Goal: Task Accomplishment & Management: Use online tool/utility

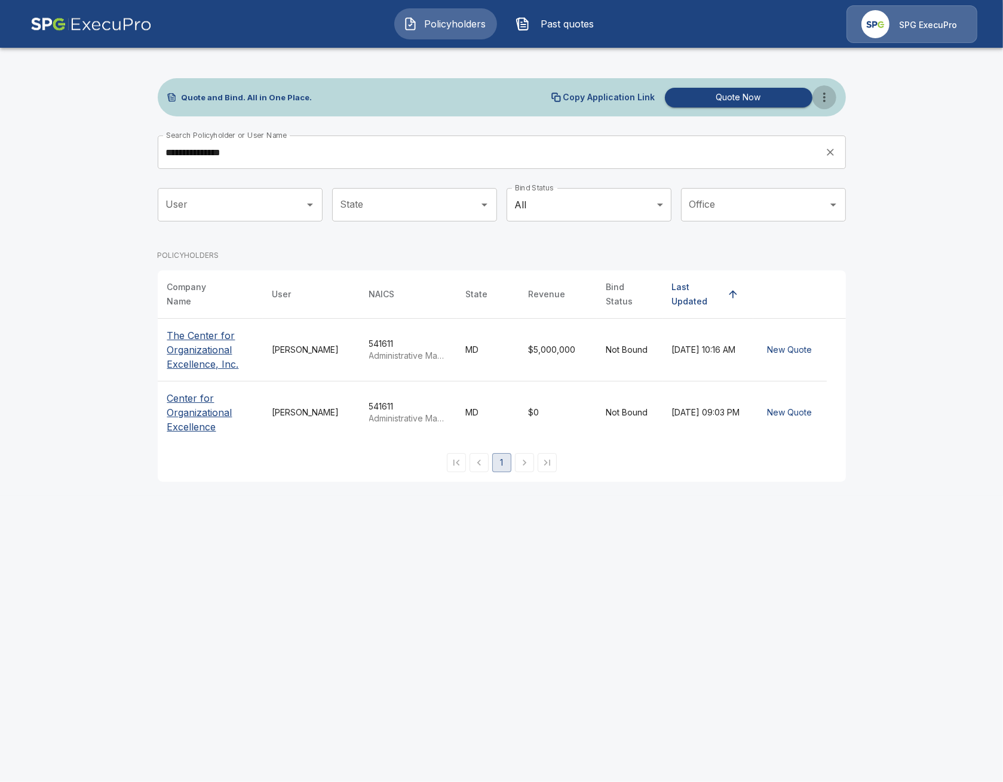
click at [825, 102] on icon "more" at bounding box center [824, 97] width 14 height 14
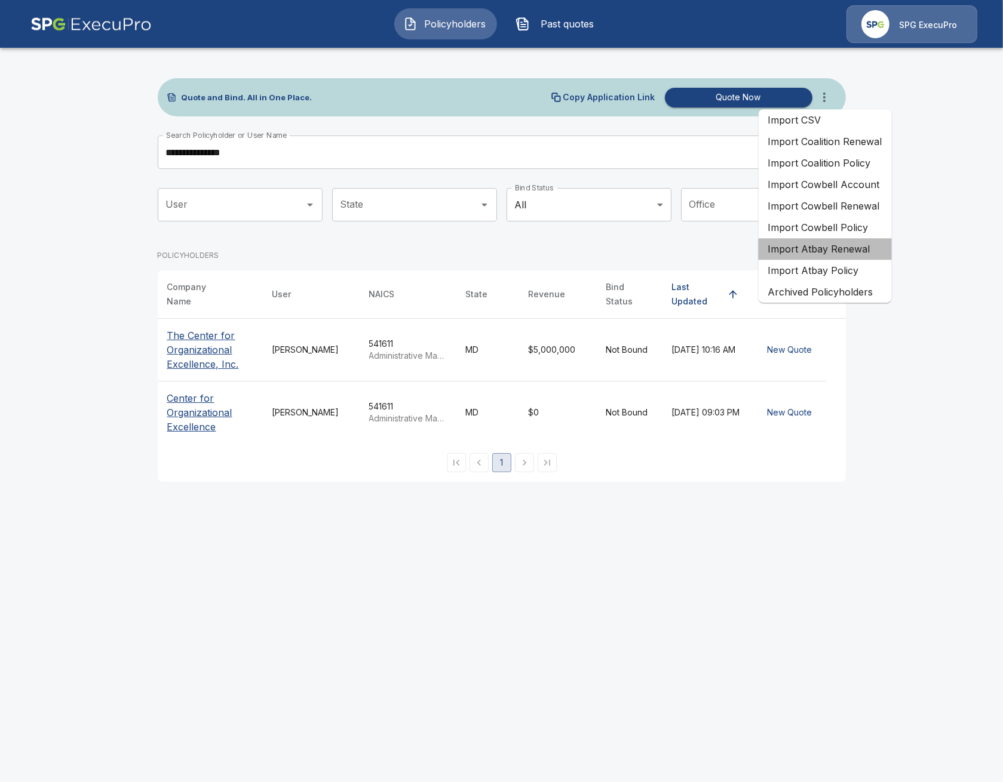
click at [859, 238] on li "Import Atbay Renewal" at bounding box center [825, 249] width 133 height 22
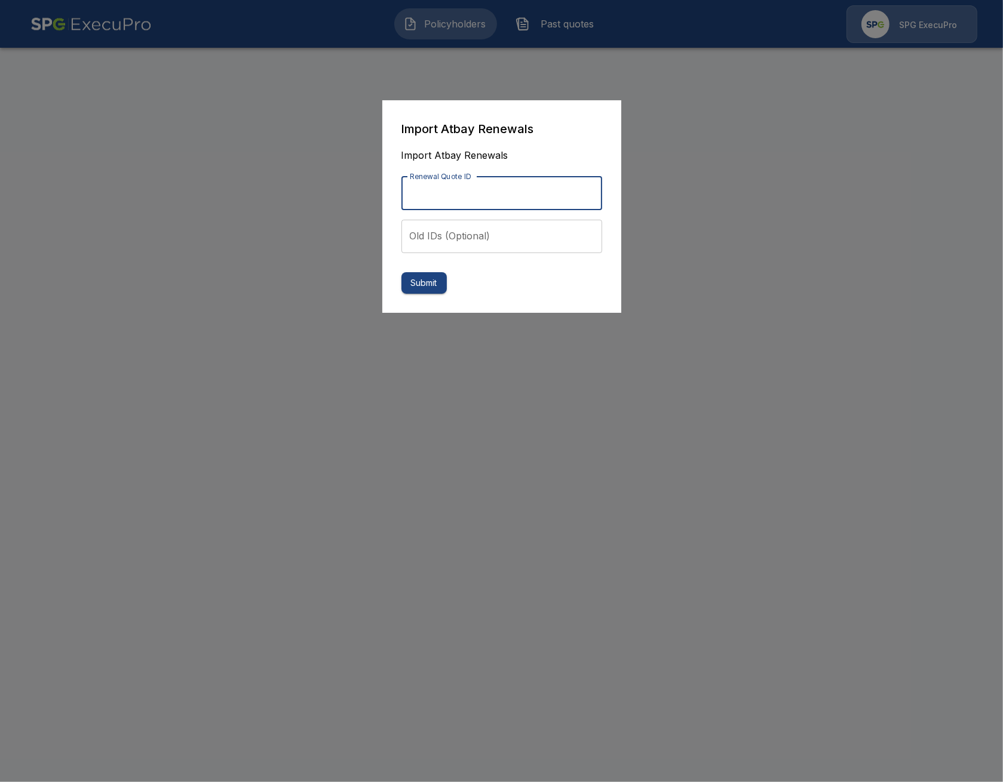
click at [428, 198] on input "Renewal Quote ID" at bounding box center [501, 193] width 201 height 33
paste input "**********"
type input "**********"
click at [429, 287] on button "Submit" at bounding box center [423, 283] width 45 height 22
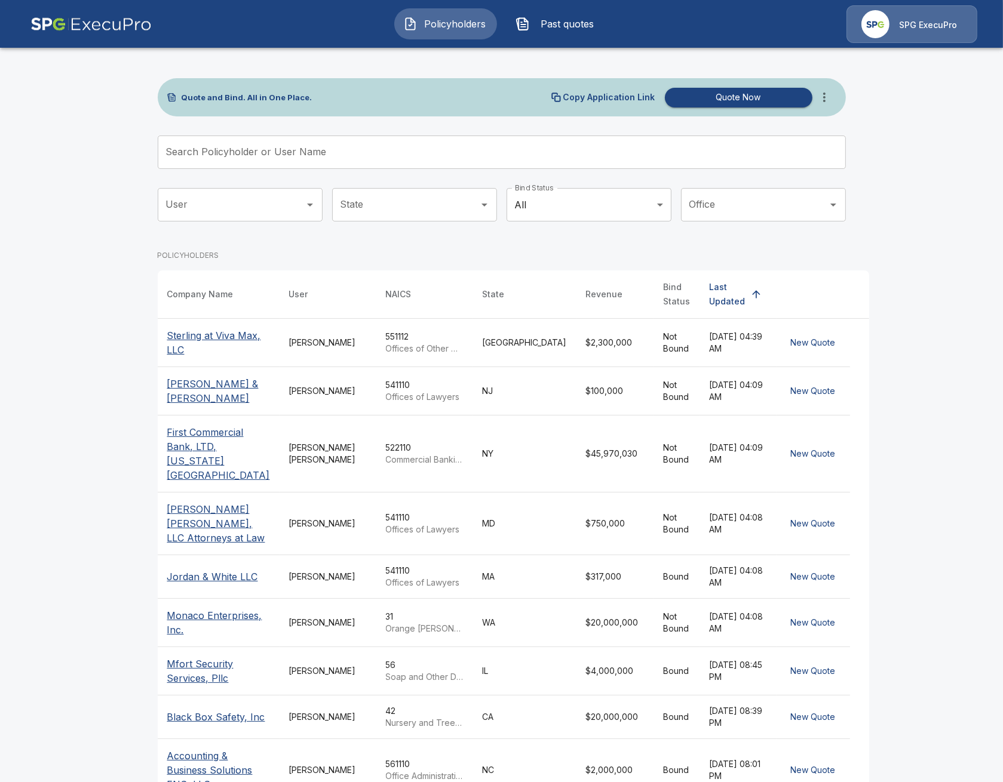
click at [542, 32] on button "Past quotes" at bounding box center [557, 23] width 103 height 31
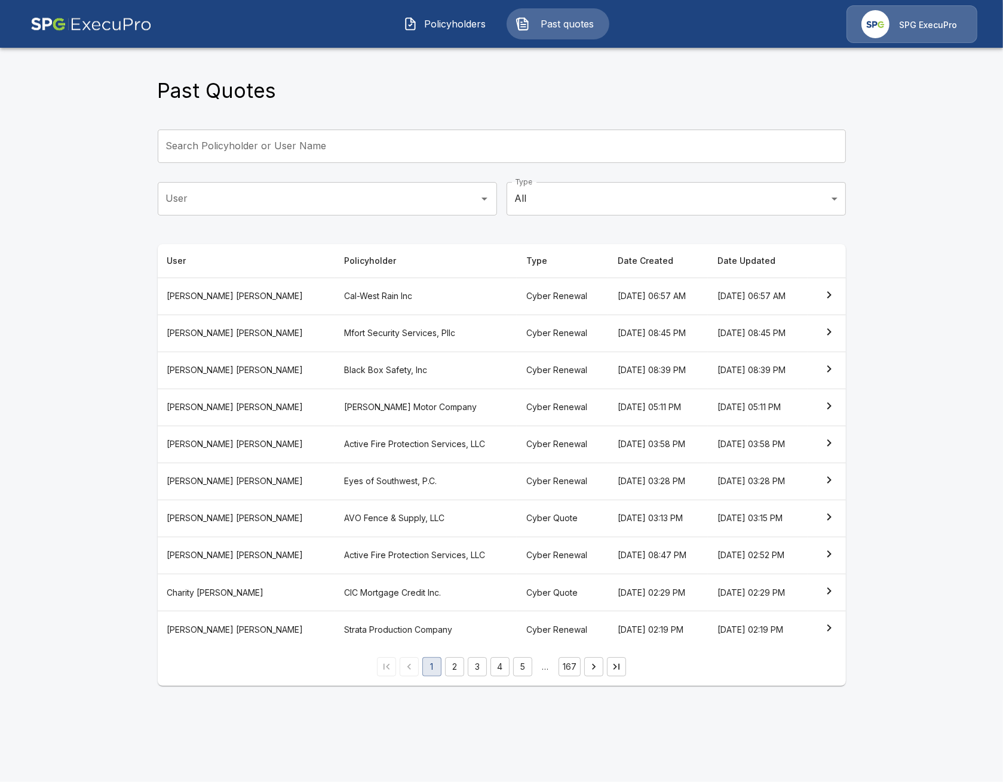
click at [371, 288] on th "Cal-West Rain Inc" at bounding box center [425, 296] width 182 height 37
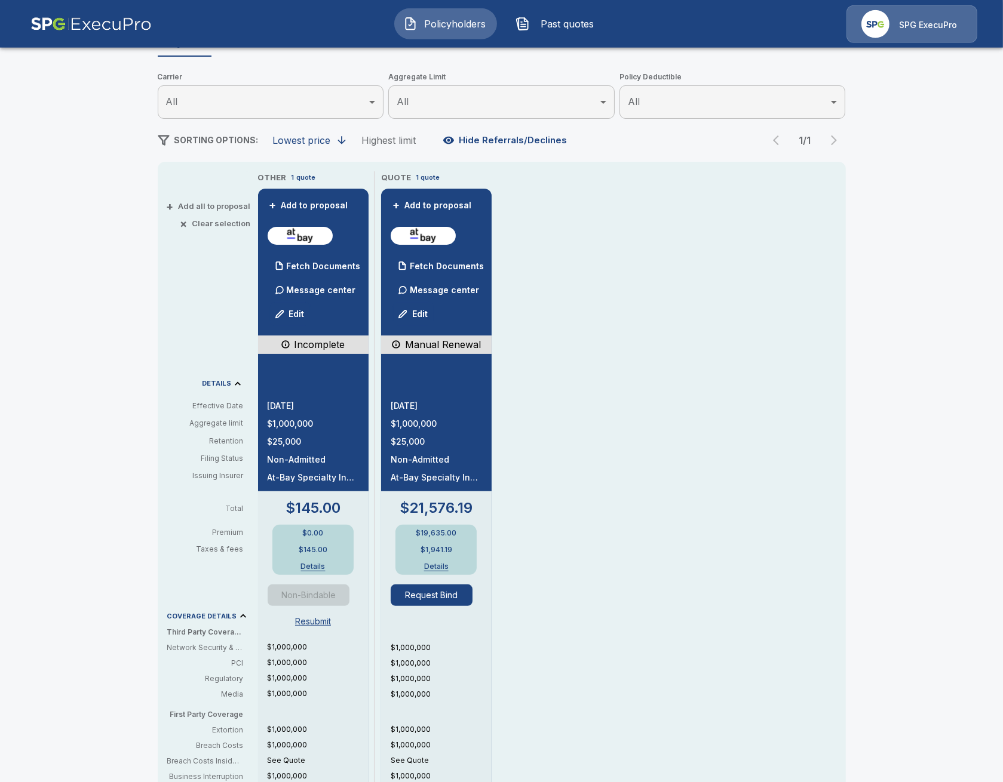
scroll to position [137, 0]
click at [109, 392] on div "Policyholders / Cal-West Rain Inc / Quote Quote Results Broker Name Tricia Diet…" at bounding box center [501, 494] width 1003 height 1150
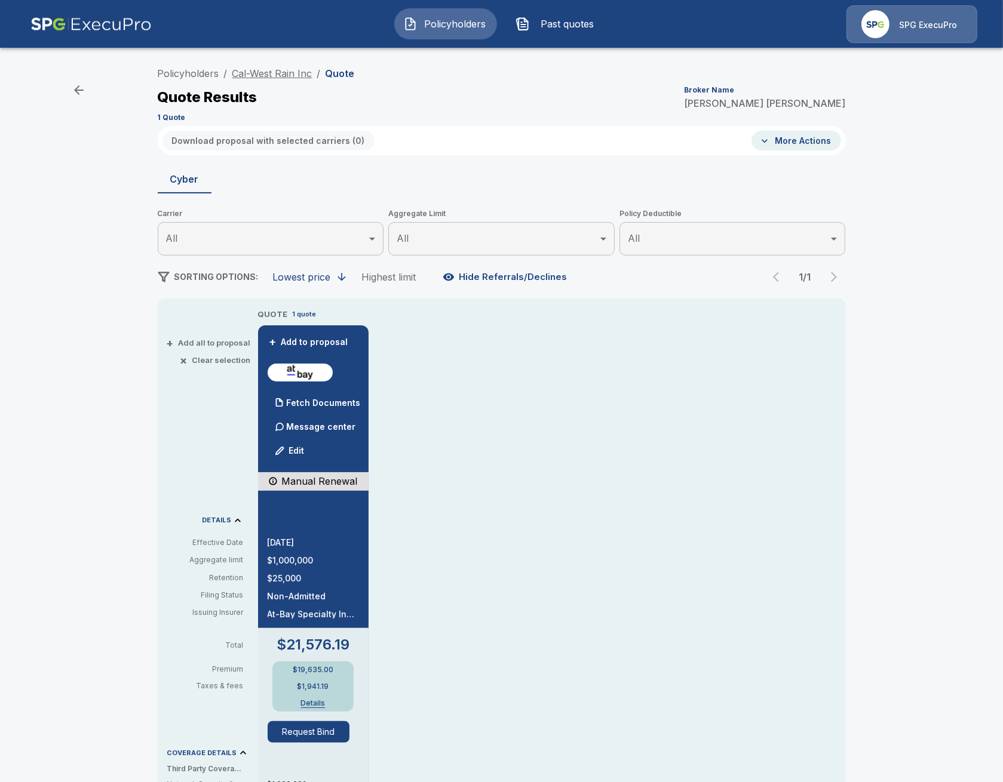
click at [266, 75] on link "Cal-West Rain Inc" at bounding box center [272, 73] width 80 height 12
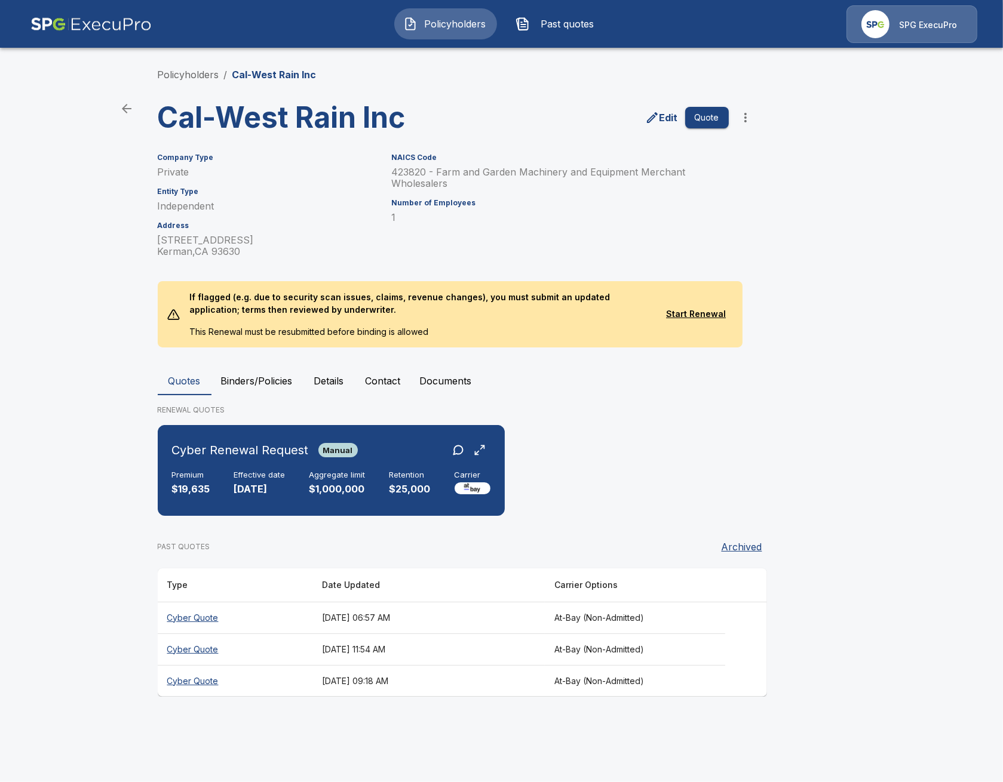
click at [458, 653] on th "September 24, 2025 at 11:54 AM" at bounding box center [428, 650] width 232 height 32
click at [395, 631] on th "September 25, 2025 at 06:57 AM" at bounding box center [428, 618] width 232 height 32
click at [349, 690] on th "August 15, 2025 at 09:18 AM" at bounding box center [428, 681] width 232 height 32
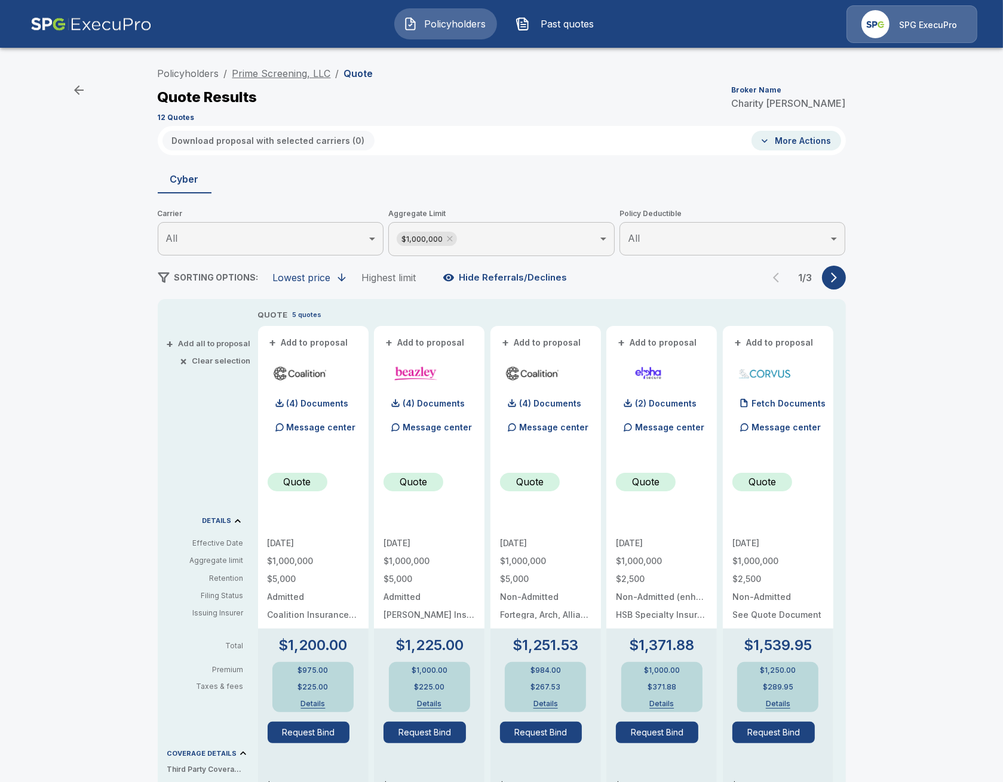
click at [287, 78] on link "Prime Screening, LLC" at bounding box center [281, 73] width 99 height 12
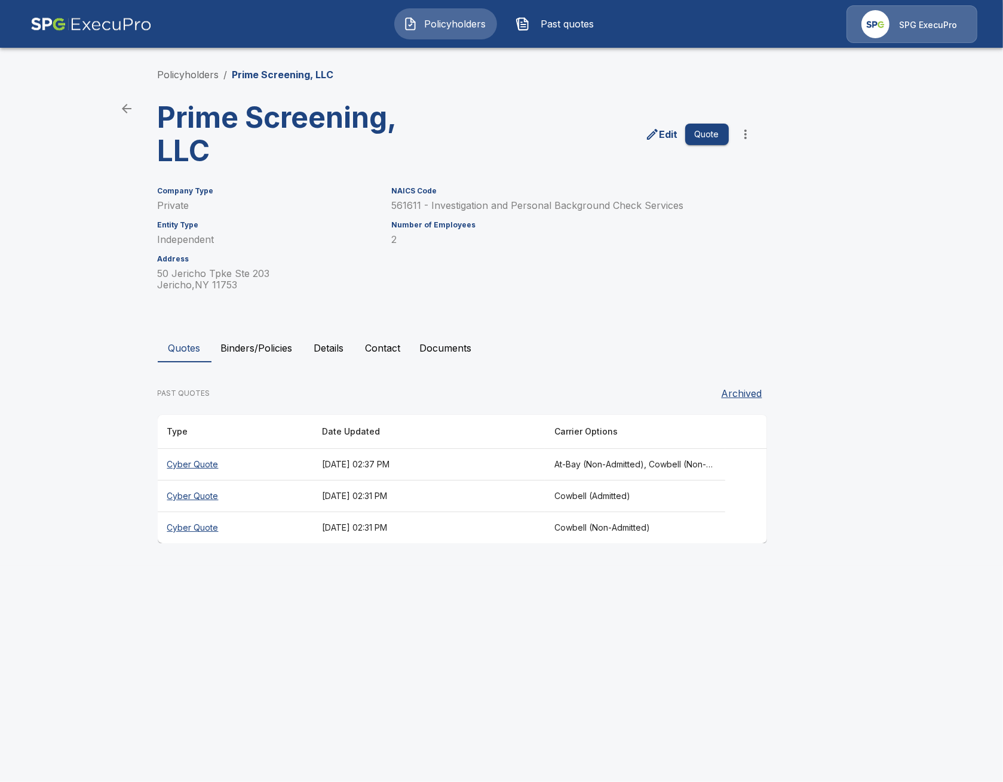
click at [248, 355] on button "Binders/Policies" at bounding box center [256, 348] width 91 height 29
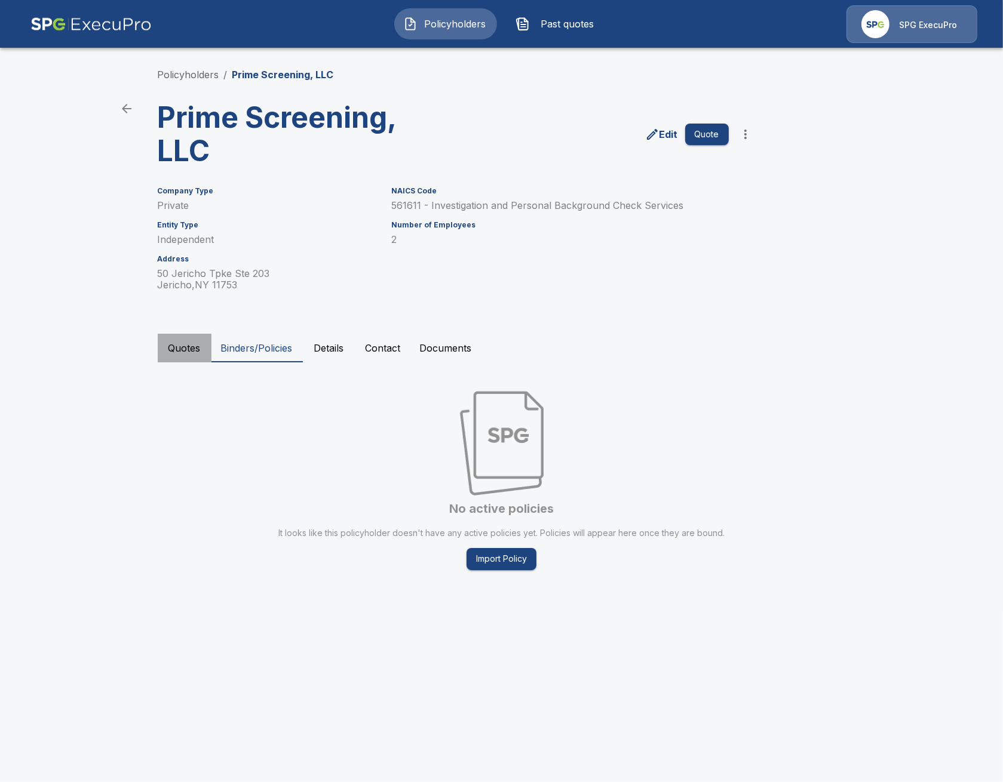
click at [185, 352] on button "Quotes" at bounding box center [185, 348] width 54 height 29
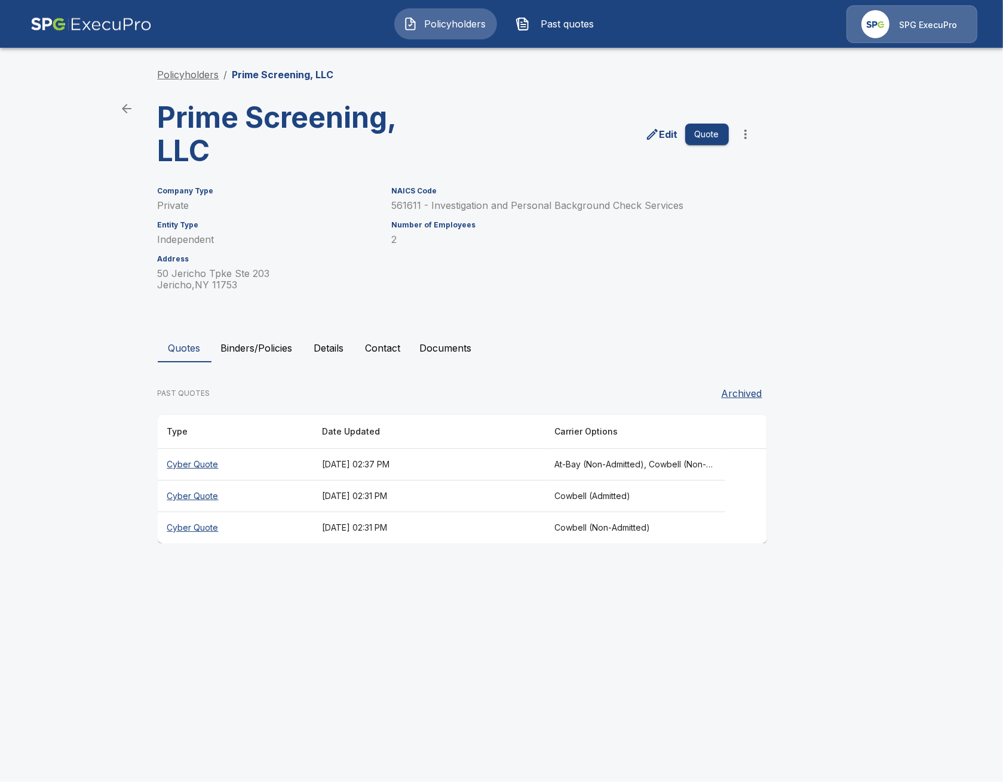
click at [199, 77] on link "Policyholders" at bounding box center [189, 75] width 62 height 12
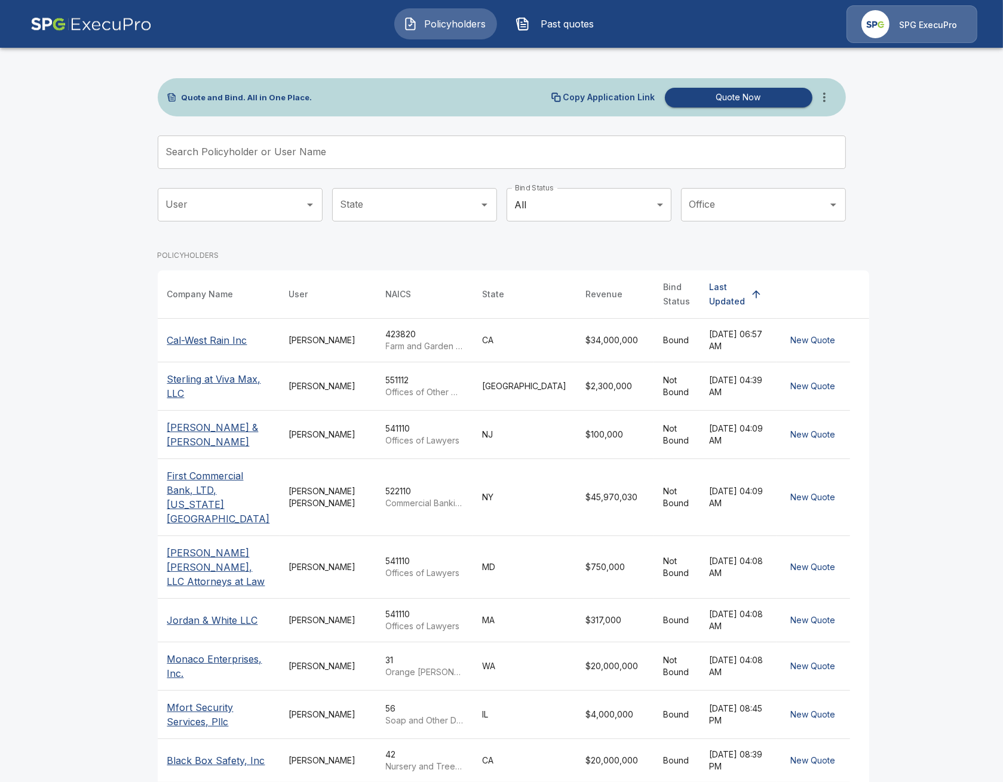
click at [824, 100] on icon "more" at bounding box center [824, 97] width 14 height 14
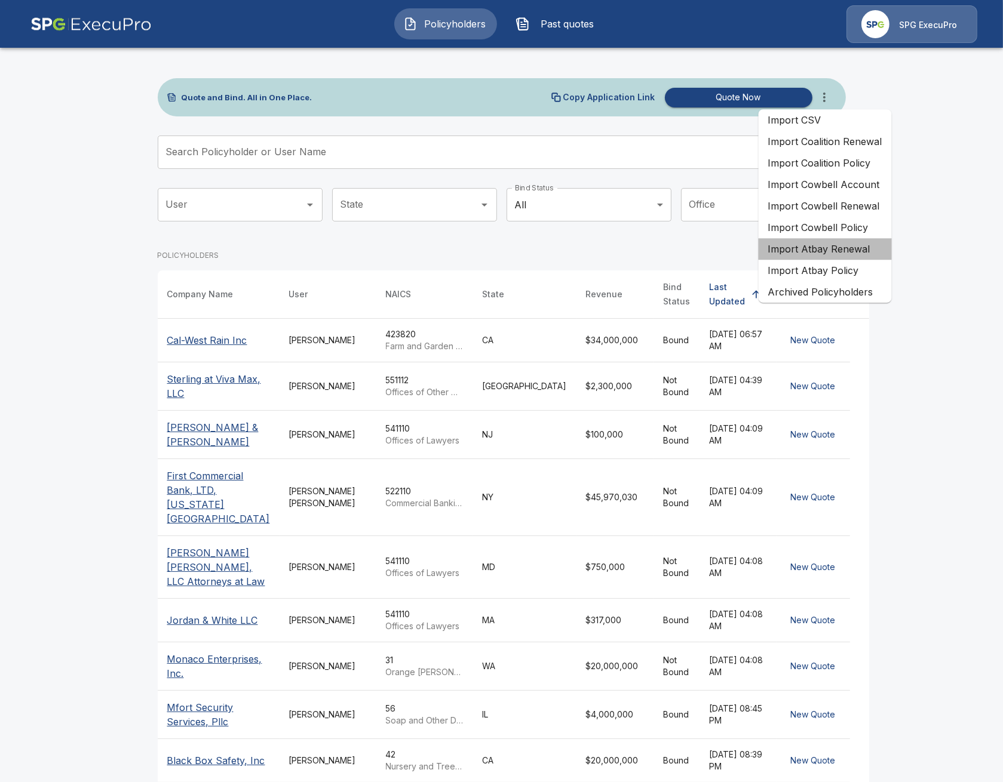
click at [849, 255] on li "Import Atbay Renewal" at bounding box center [825, 249] width 133 height 22
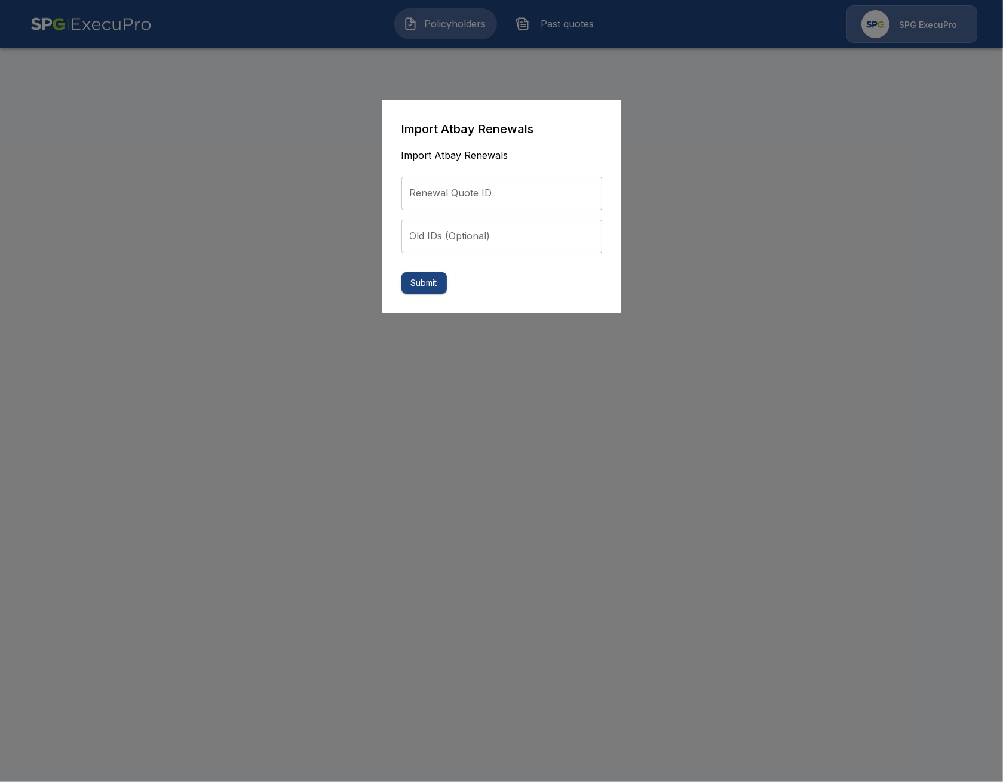
click at [458, 186] on input "Renewal Quote ID" at bounding box center [501, 193] width 201 height 33
paste input "**********"
type input "**********"
click at [432, 283] on button "Submit" at bounding box center [423, 283] width 45 height 22
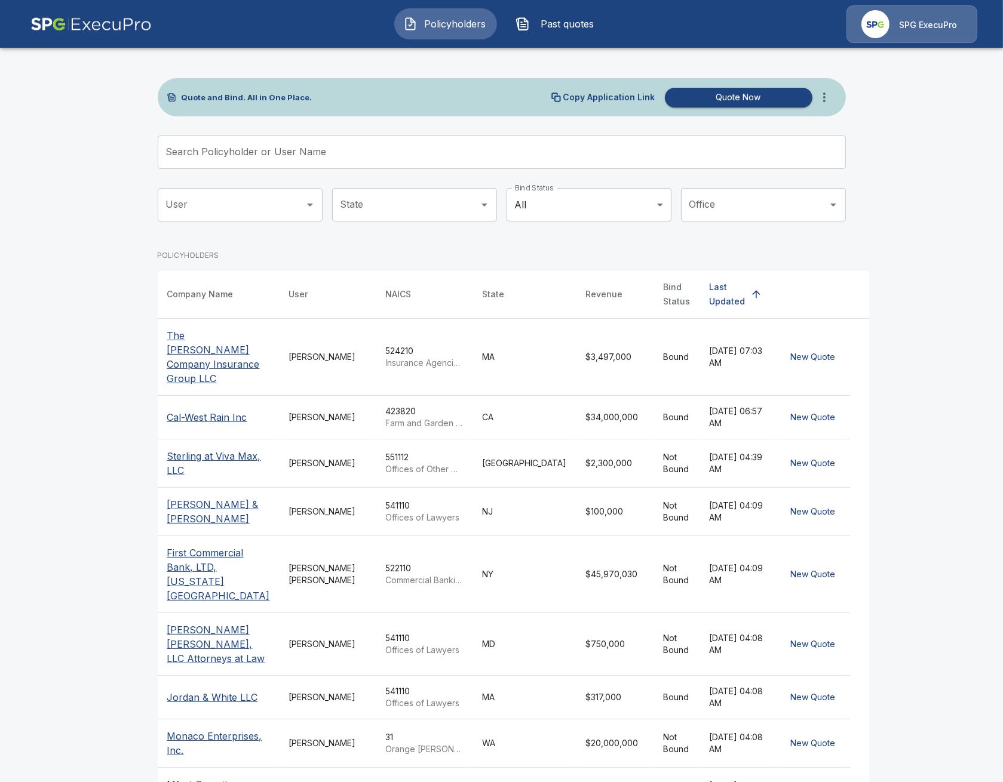
click at [579, 27] on span "Past quotes" at bounding box center [568, 24] width 66 height 14
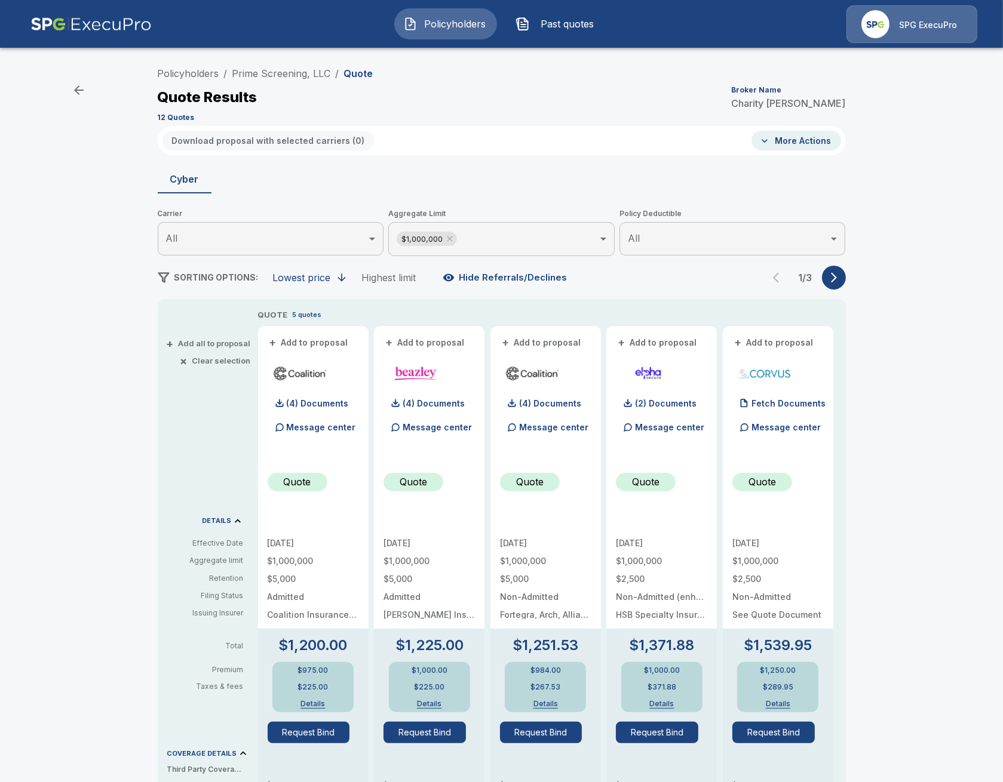
click at [302, 82] on div "Policyholders / Prime Screening, LLC / Quote Quote Results Broker Name Charity …" at bounding box center [502, 94] width 688 height 65
click at [300, 78] on link "Prime Screening, LLC" at bounding box center [281, 73] width 99 height 12
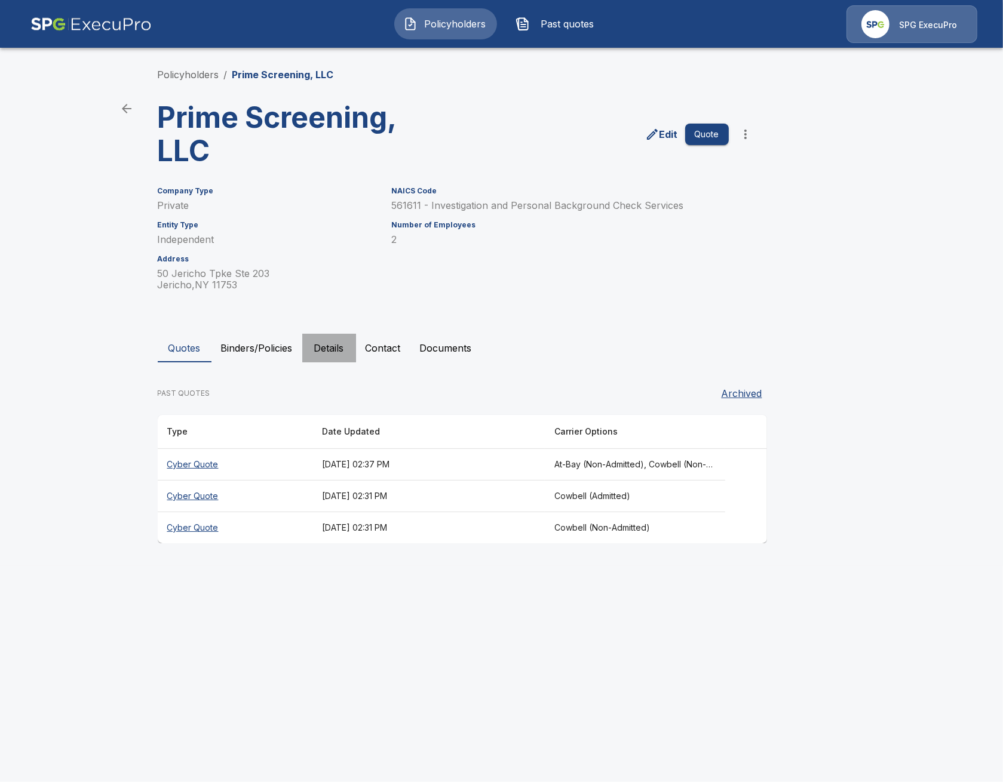
click at [319, 355] on button "Details" at bounding box center [329, 348] width 54 height 29
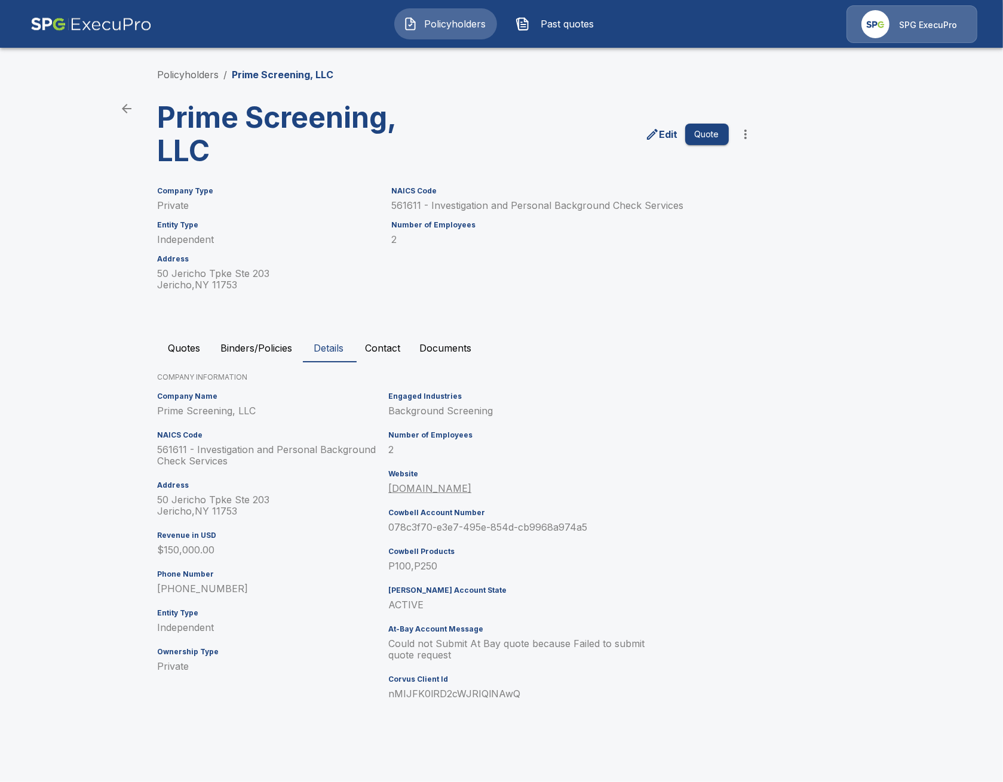
click at [104, 426] on main "Policyholders / Prime Screening, LLC Prime Screening, LLC Edit Quote Company Ty…" at bounding box center [501, 368] width 1003 height 737
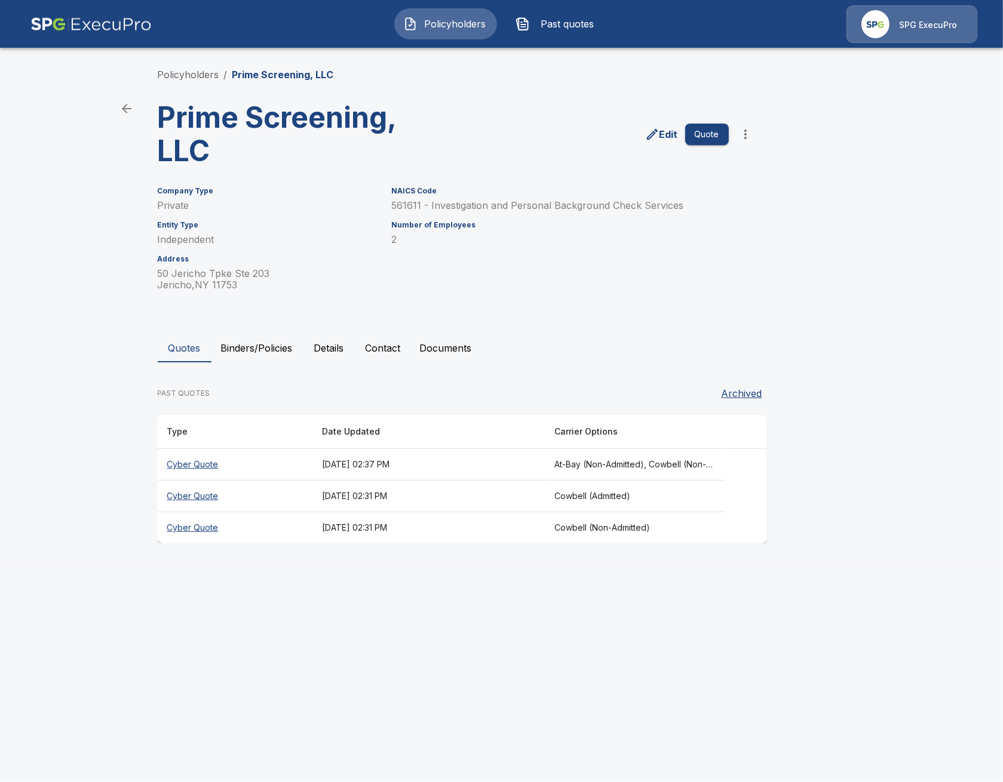
click at [264, 343] on button "Binders/Policies" at bounding box center [256, 348] width 91 height 29
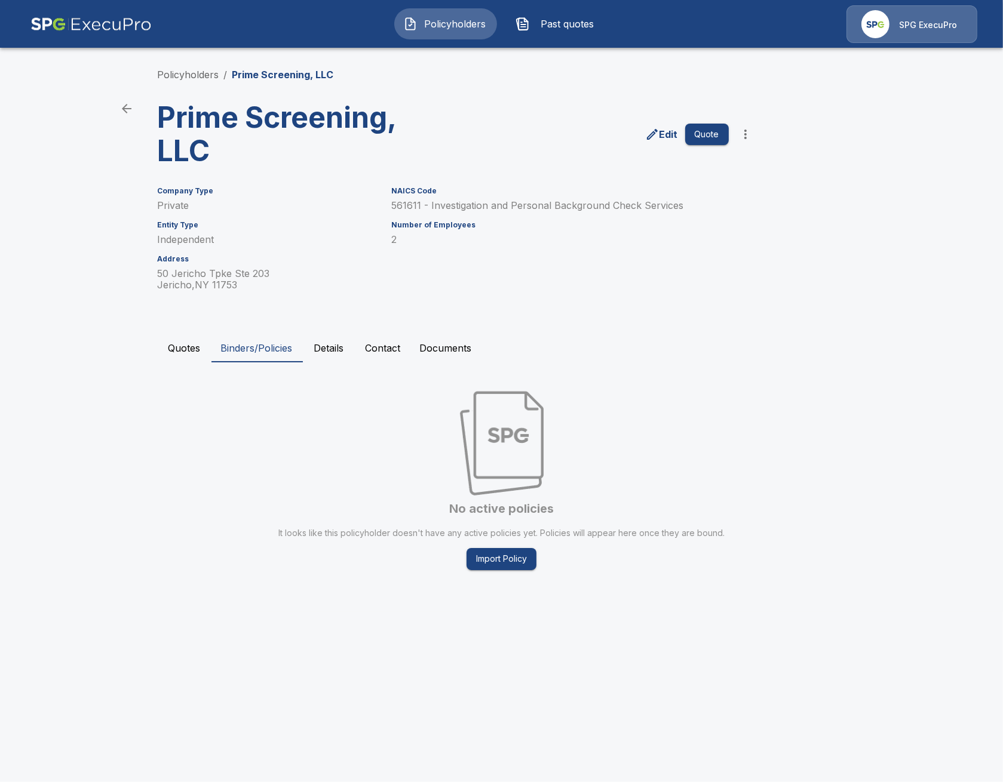
click at [338, 353] on button "Details" at bounding box center [329, 348] width 54 height 29
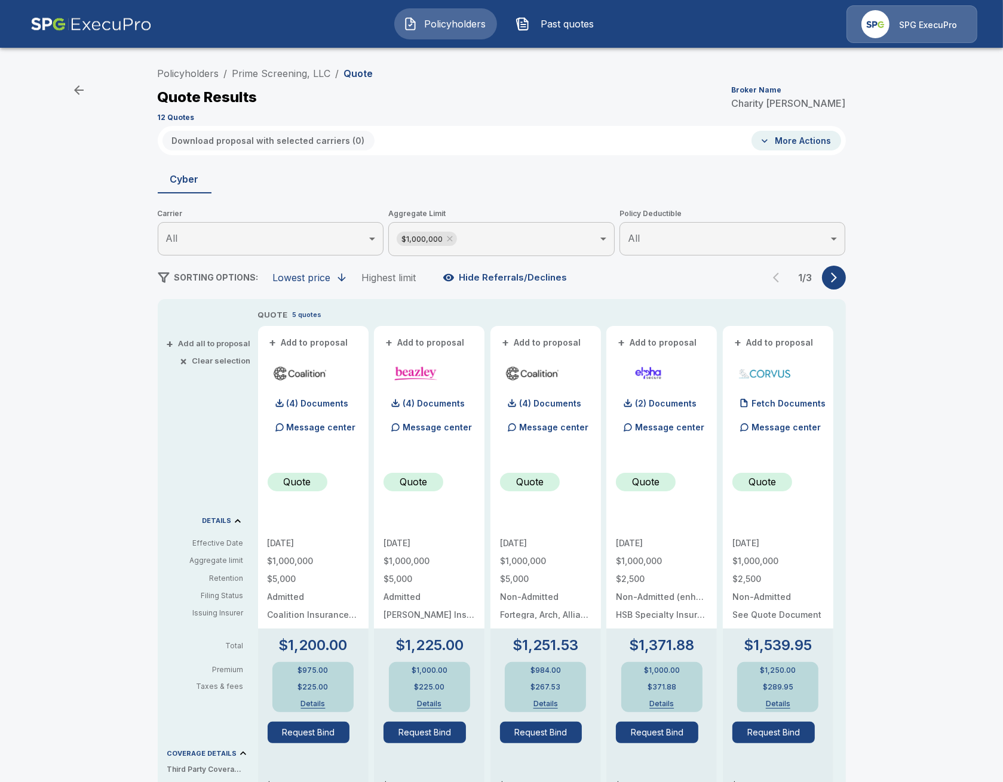
click at [840, 278] on button "button" at bounding box center [834, 278] width 24 height 24
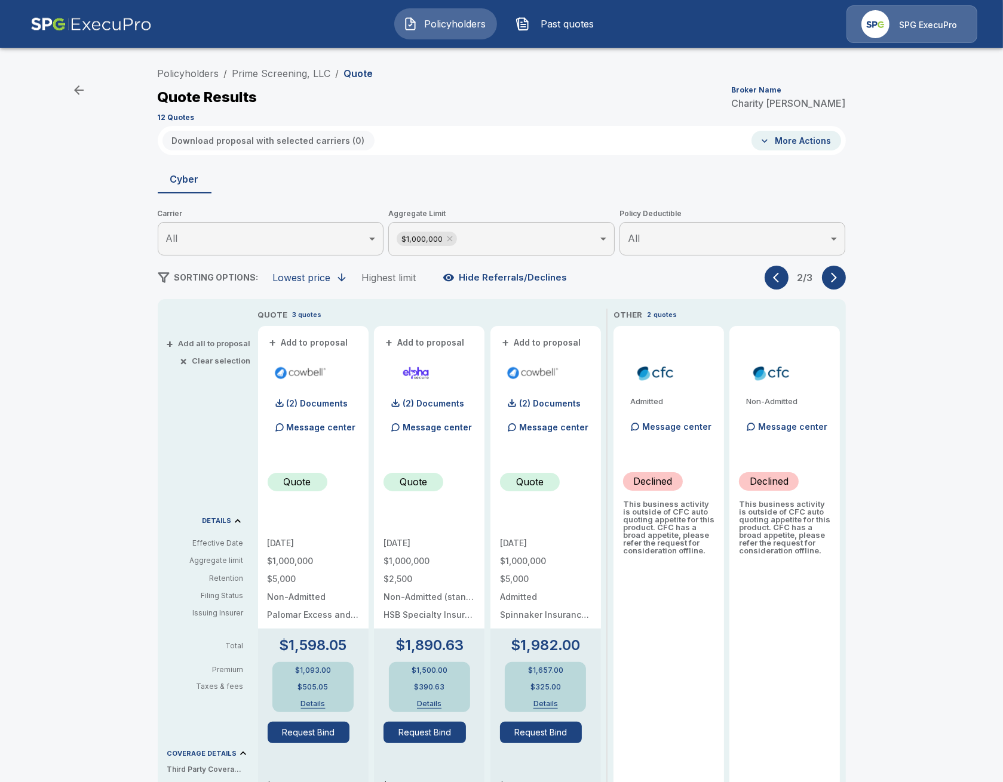
click at [839, 278] on button "button" at bounding box center [834, 278] width 24 height 24
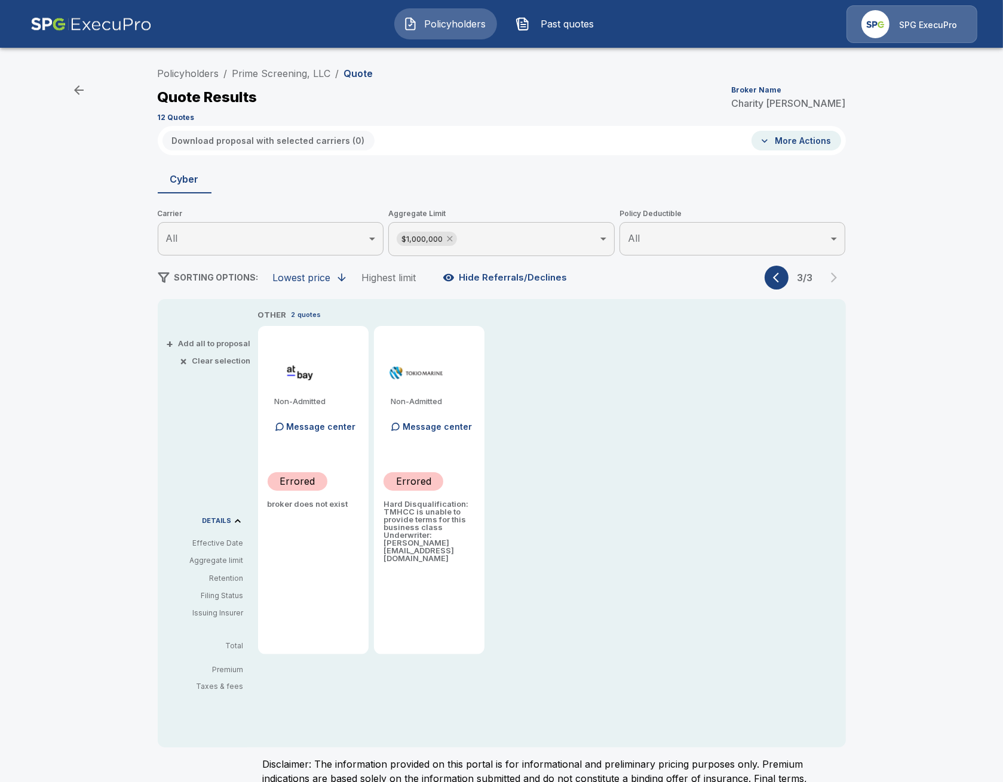
click at [452, 240] on icon at bounding box center [450, 239] width 10 height 10
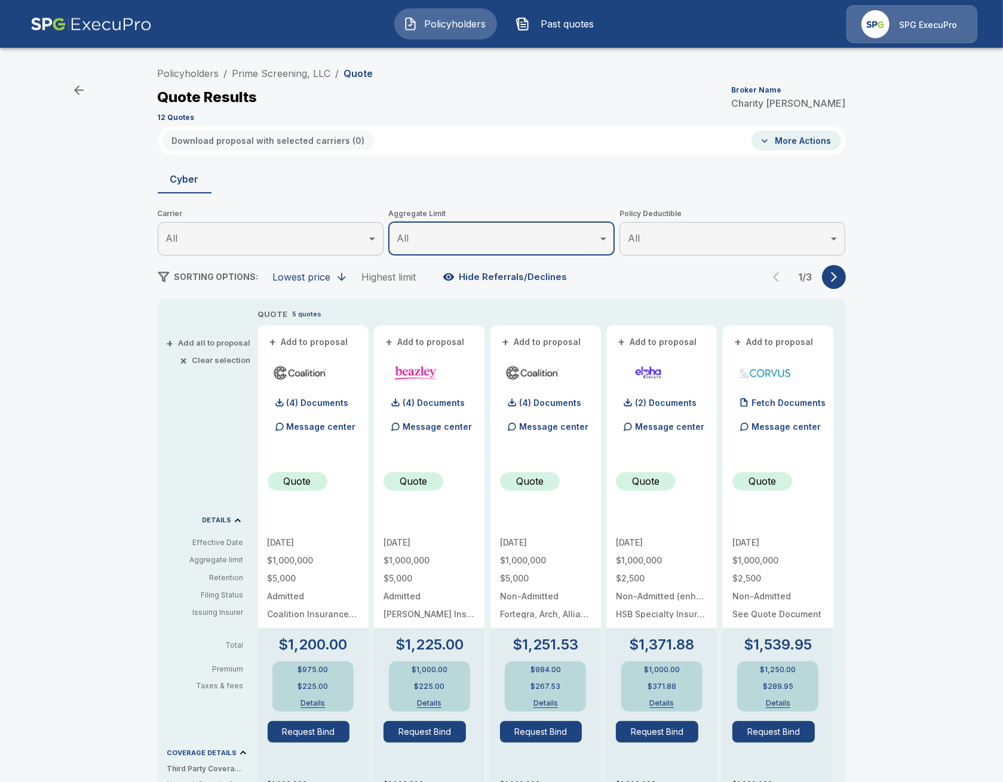
click at [837, 283] on button "button" at bounding box center [834, 277] width 24 height 24
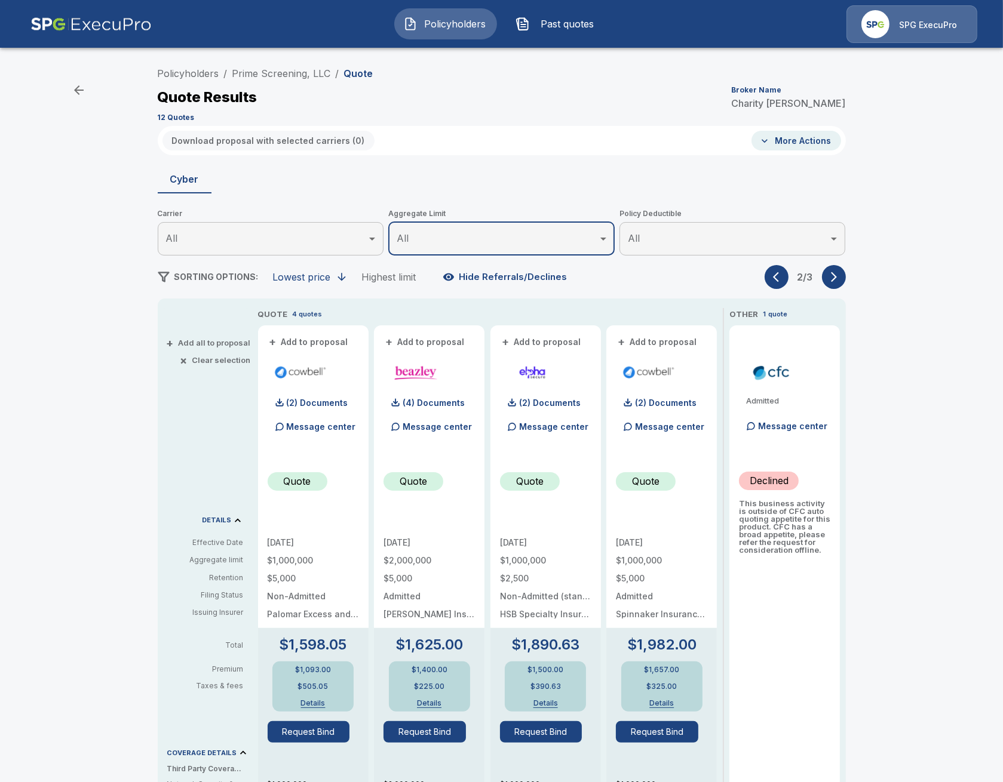
click at [837, 283] on button "button" at bounding box center [834, 277] width 24 height 24
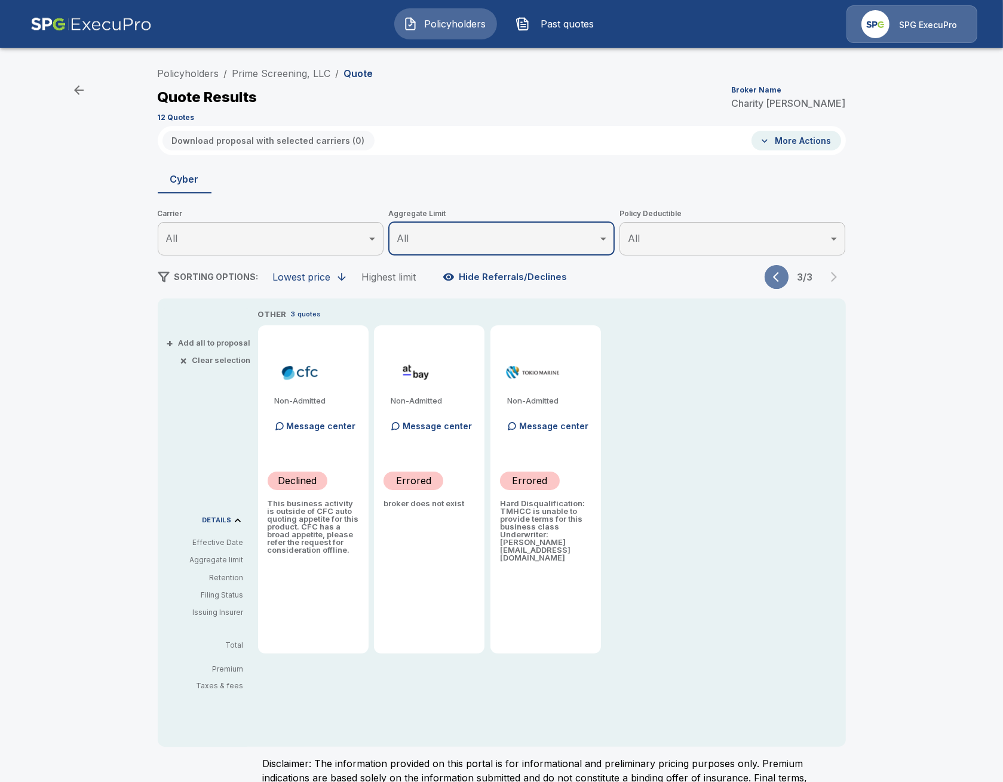
click at [773, 280] on icon "button" at bounding box center [779, 277] width 12 height 12
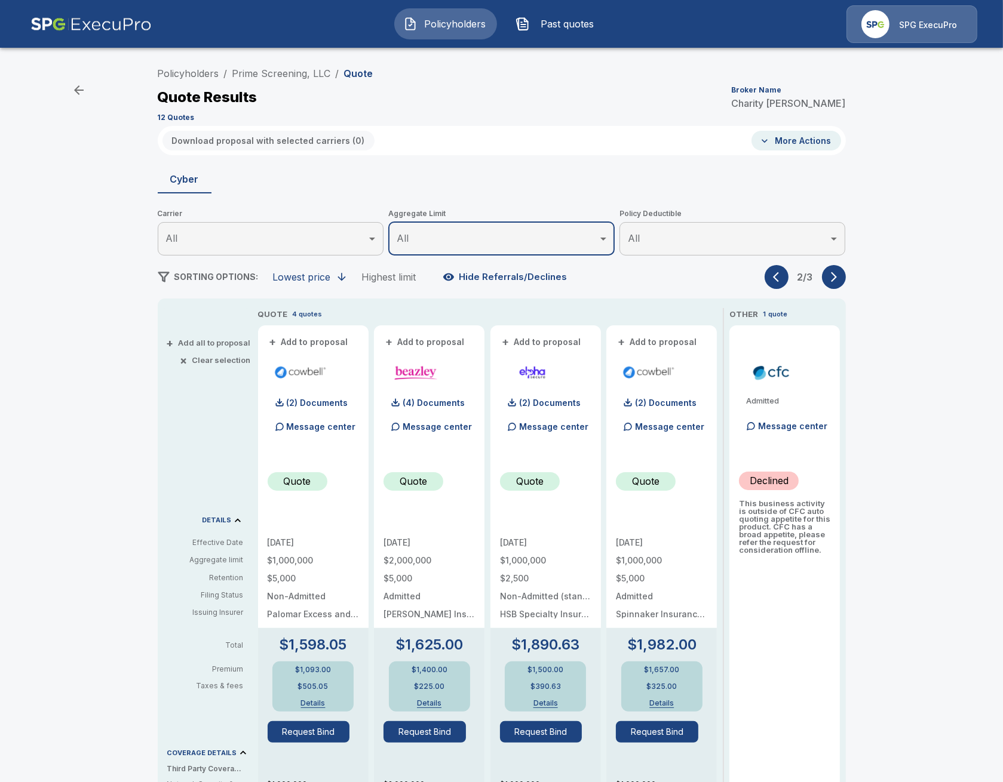
click at [124, 643] on div "Policyholders / Prime Screening, LLC / Quote Quote Results Broker Name [PERSON_…" at bounding box center [501, 632] width 1003 height 1150
click at [833, 281] on icon "button" at bounding box center [834, 277] width 12 height 12
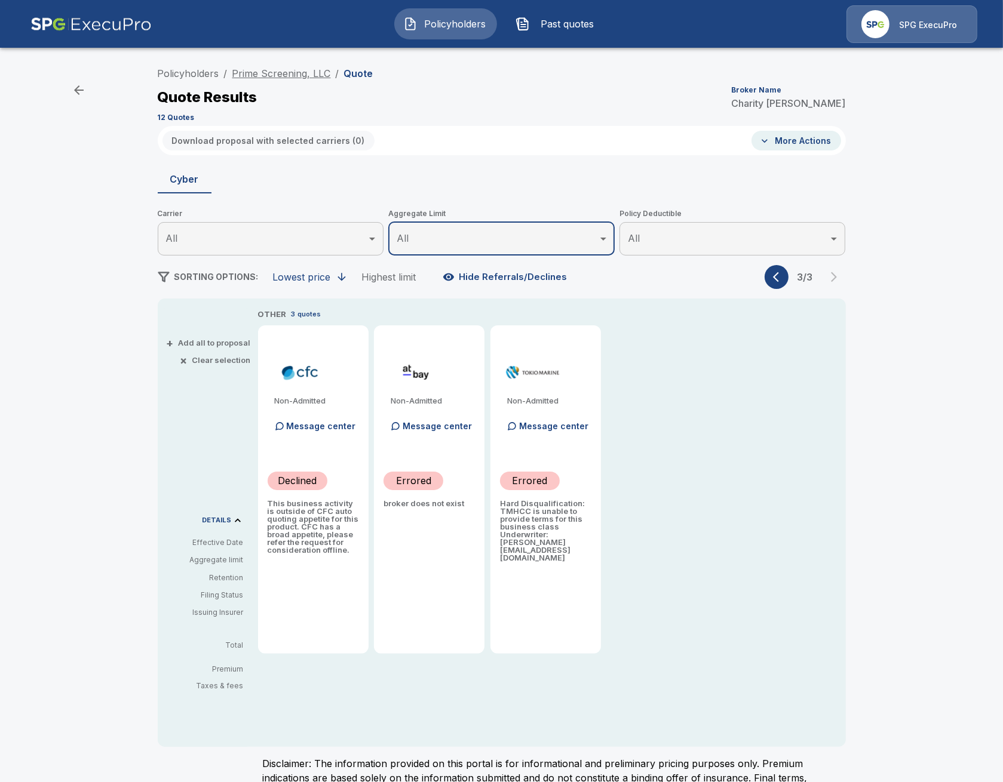
click at [290, 72] on link "Prime Screening, LLC" at bounding box center [281, 73] width 99 height 12
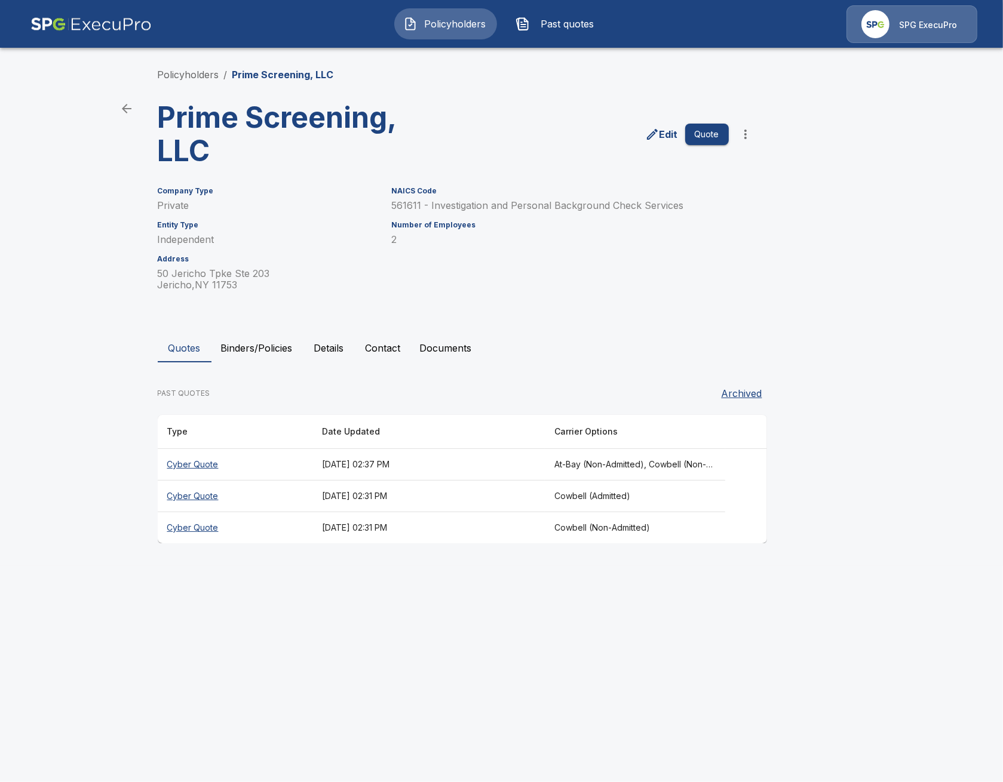
click at [256, 346] on button "Binders/Policies" at bounding box center [256, 348] width 91 height 29
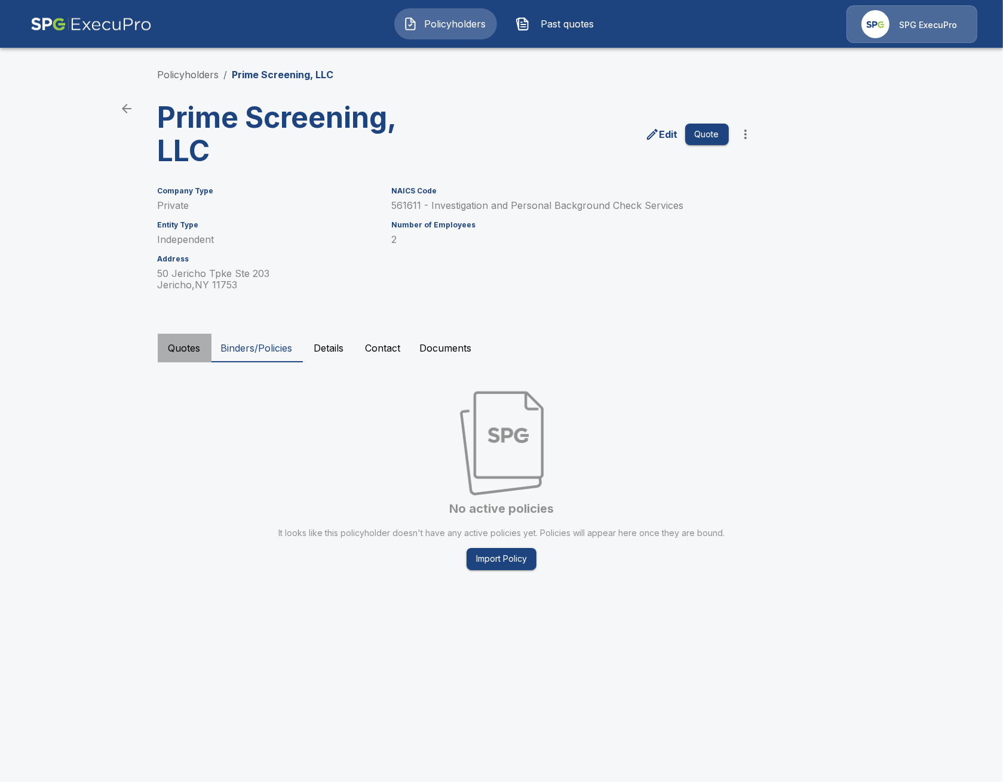
click at [180, 352] on button "Quotes" at bounding box center [185, 348] width 54 height 29
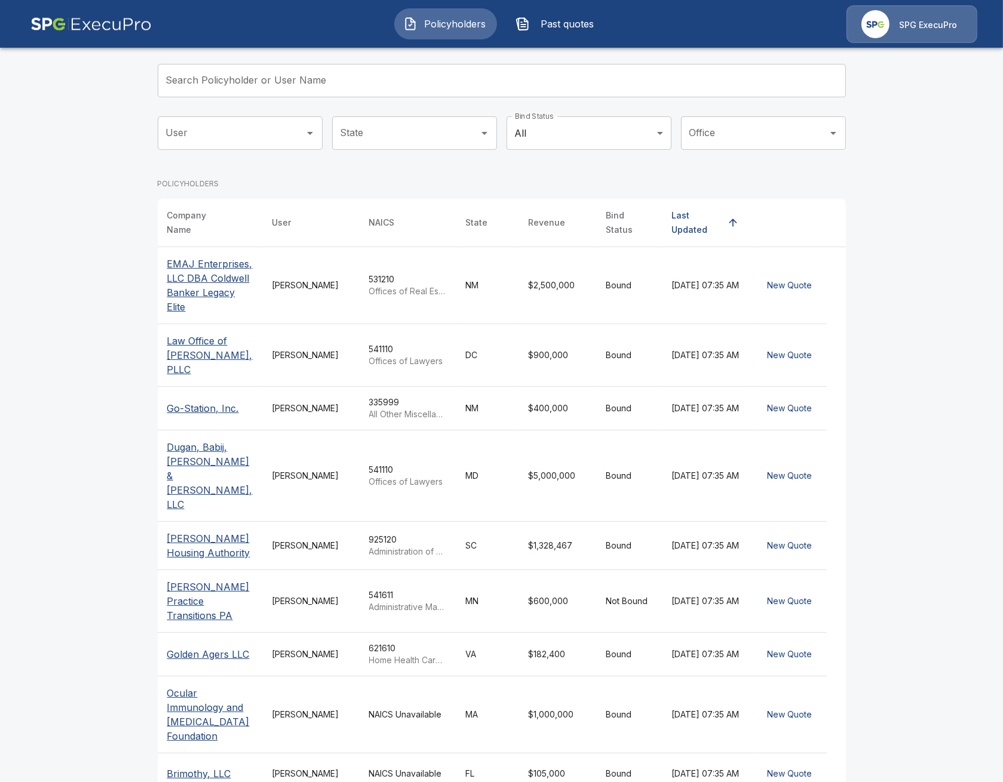
scroll to position [72, 0]
click at [345, 676] on td "[PERSON_NAME]" at bounding box center [311, 714] width 97 height 77
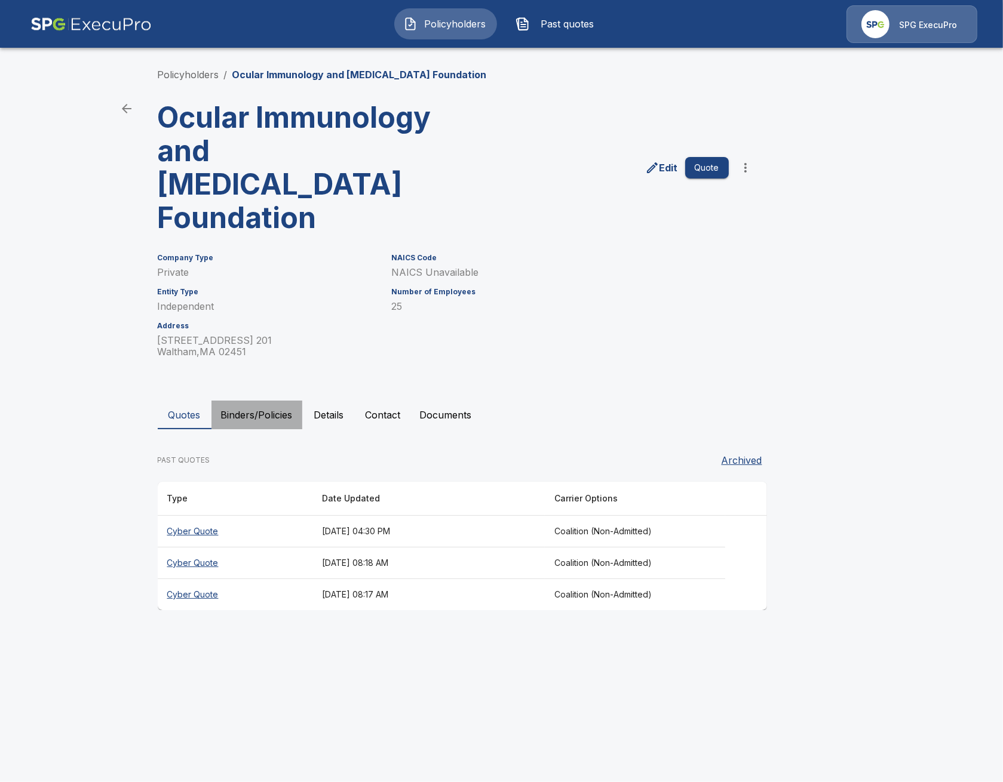
click at [252, 401] on button "Binders/Policies" at bounding box center [256, 415] width 91 height 29
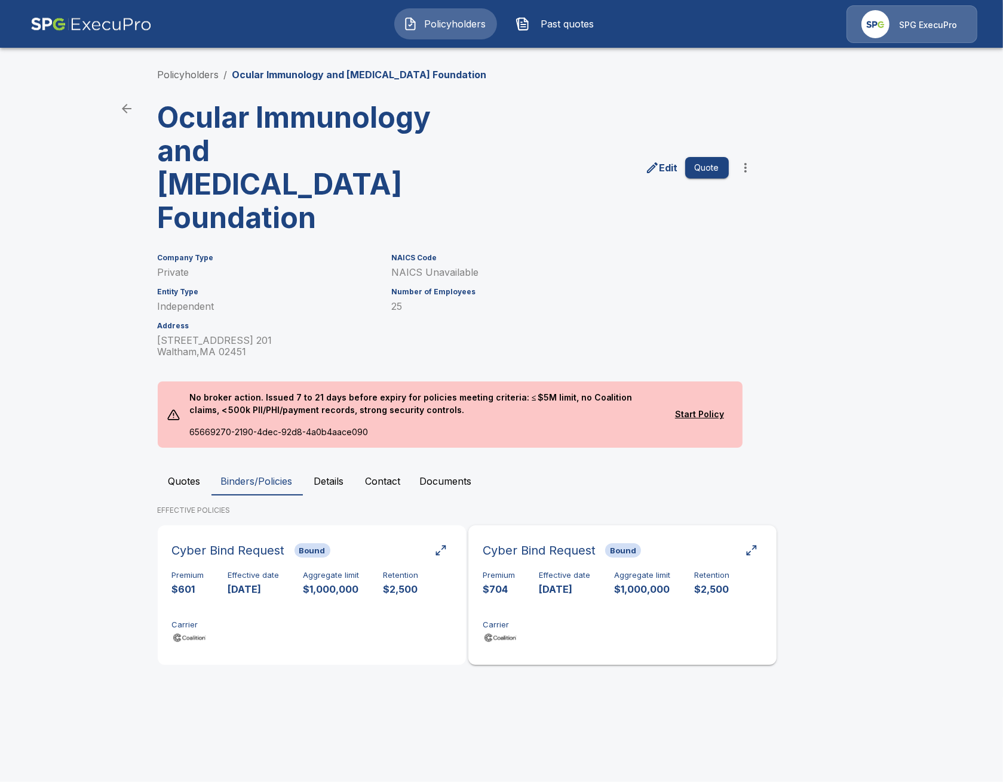
click at [533, 575] on div "Premium $704 Effective date 9/18/2025 Aggregate limit $1,000,000 Retention $2,5…" at bounding box center [623, 608] width 280 height 75
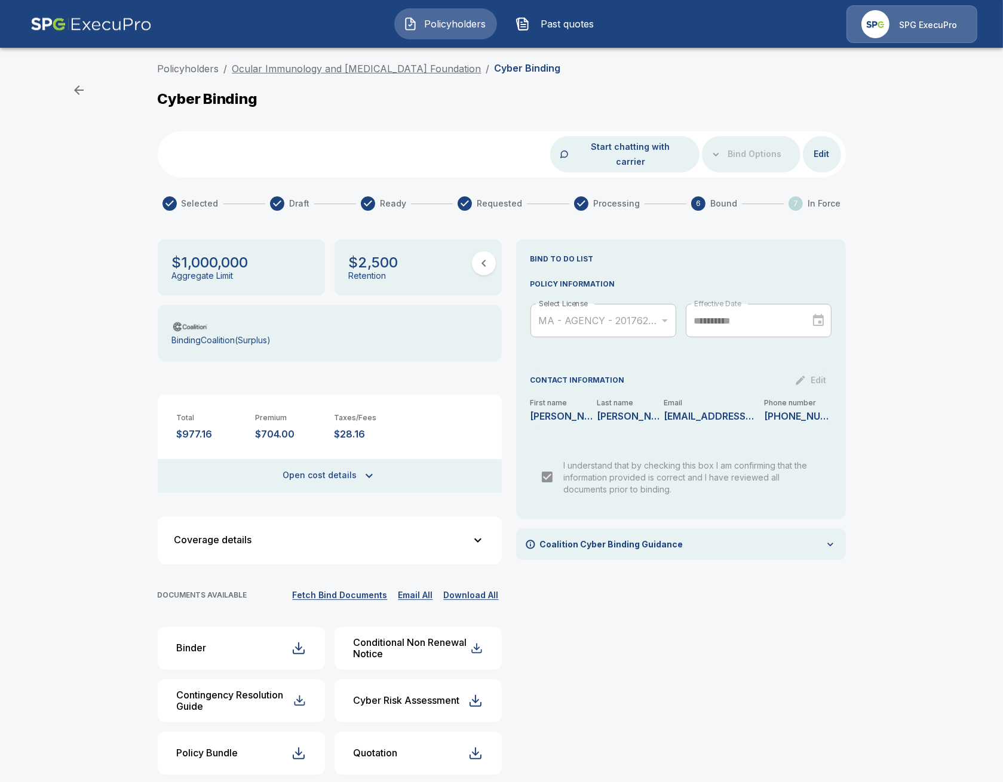
click at [273, 68] on link "Ocular Immunology and Uveitis Foundation" at bounding box center [356, 69] width 249 height 12
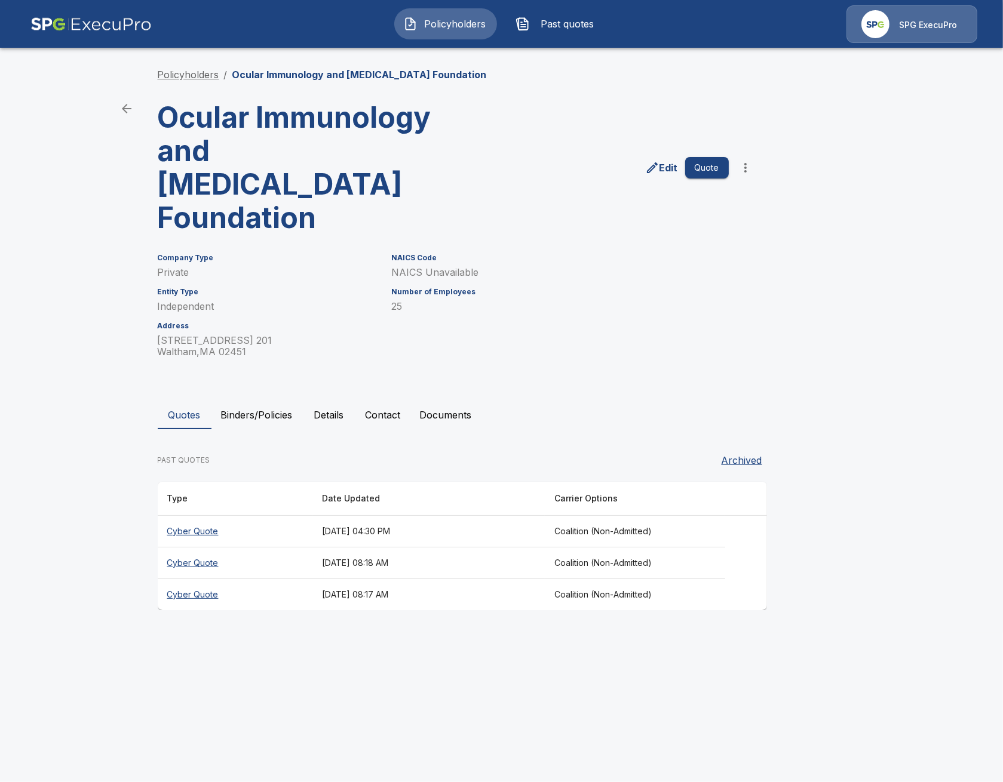
click at [202, 77] on link "Policyholders" at bounding box center [189, 75] width 62 height 12
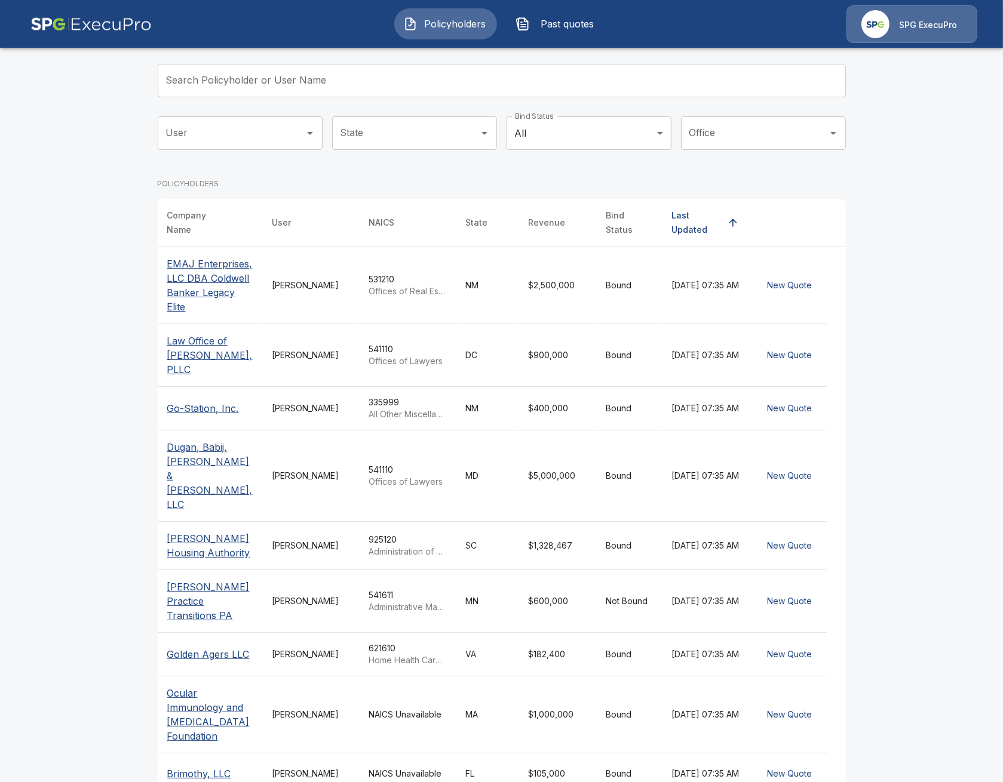
scroll to position [72, 0]
click at [503, 763] on div "Company Name User NAICS State Revenue Bind Status Last Updated EMAJ Enterprises…" at bounding box center [502, 515] width 688 height 634
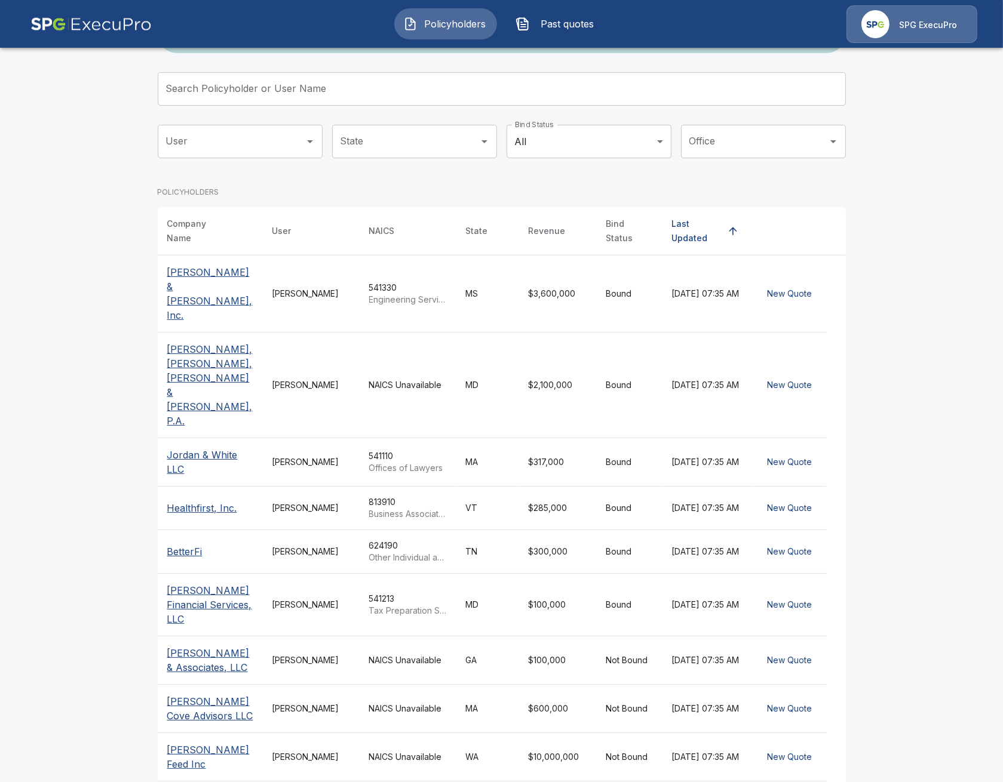
click at [290, 379] on div "Tricia Dietz" at bounding box center [311, 385] width 78 height 12
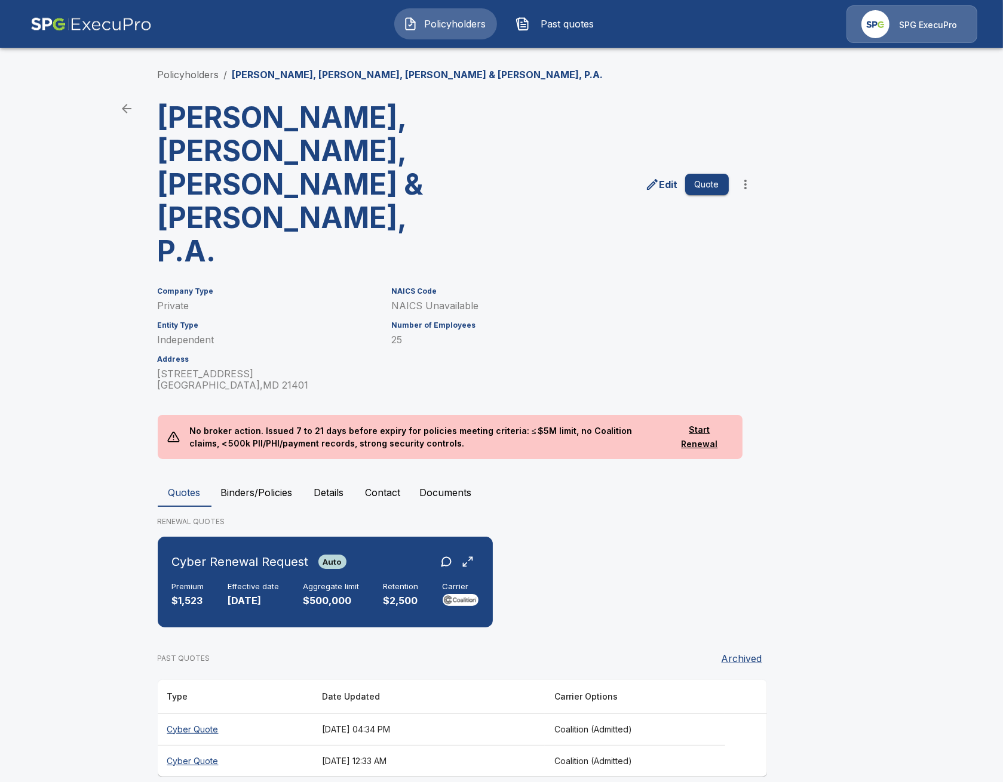
click at [258, 124] on h3 "[PERSON_NAME], [PERSON_NAME], [PERSON_NAME] & [PERSON_NAME], P.A." at bounding box center [305, 184] width 295 height 167
copy h3 "[PERSON_NAME]"
